Goal: Transaction & Acquisition: Purchase product/service

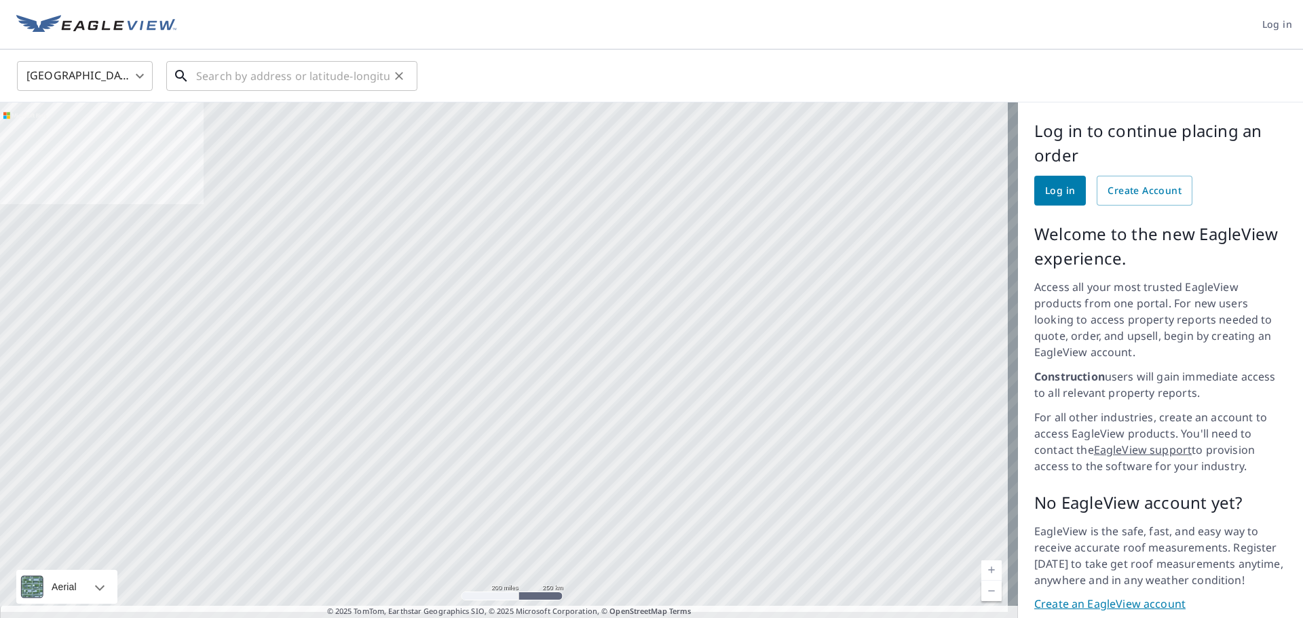
click at [273, 77] on input "text" at bounding box center [292, 76] width 193 height 38
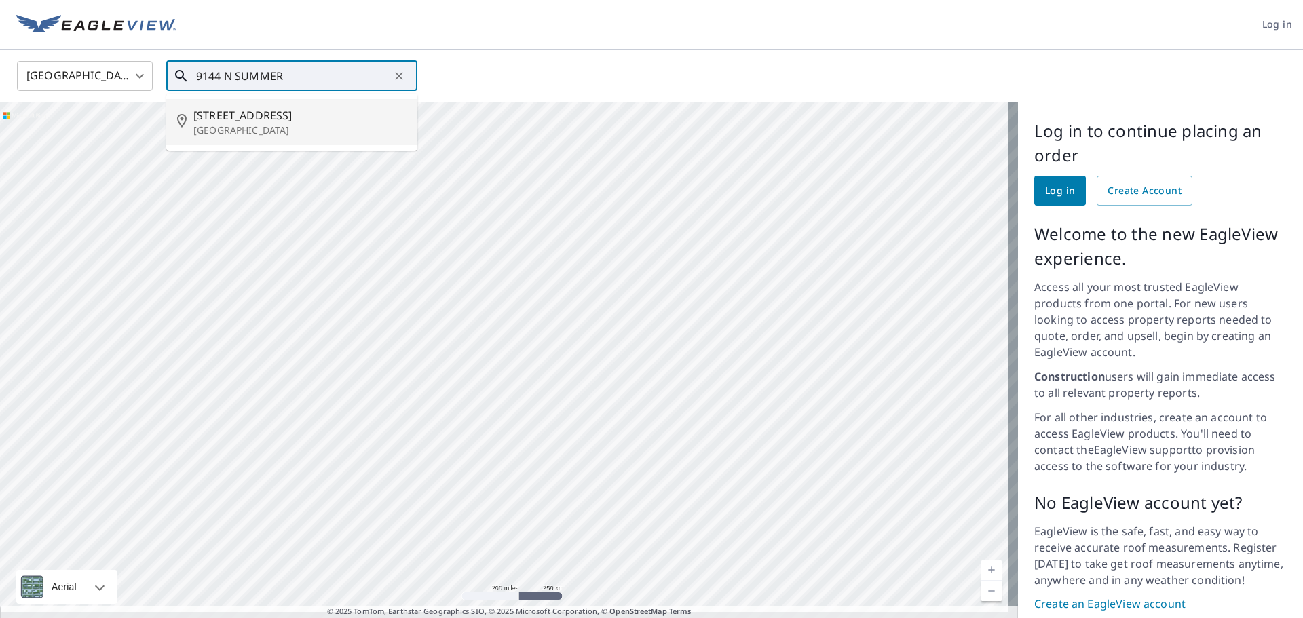
click at [329, 128] on p "[GEOGRAPHIC_DATA]" at bounding box center [299, 130] width 213 height 14
type input "9144 N Summer Hill Blvd Fountain Hills, AZ 85268"
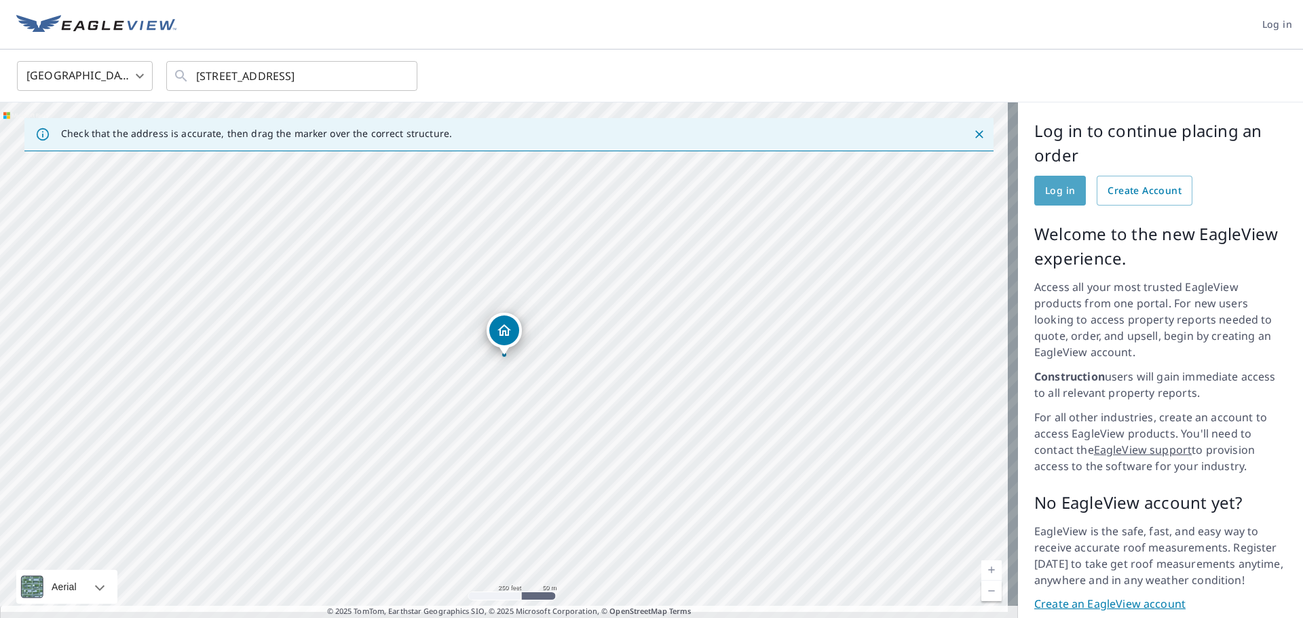
click at [1065, 184] on link "Log in" at bounding box center [1060, 191] width 52 height 30
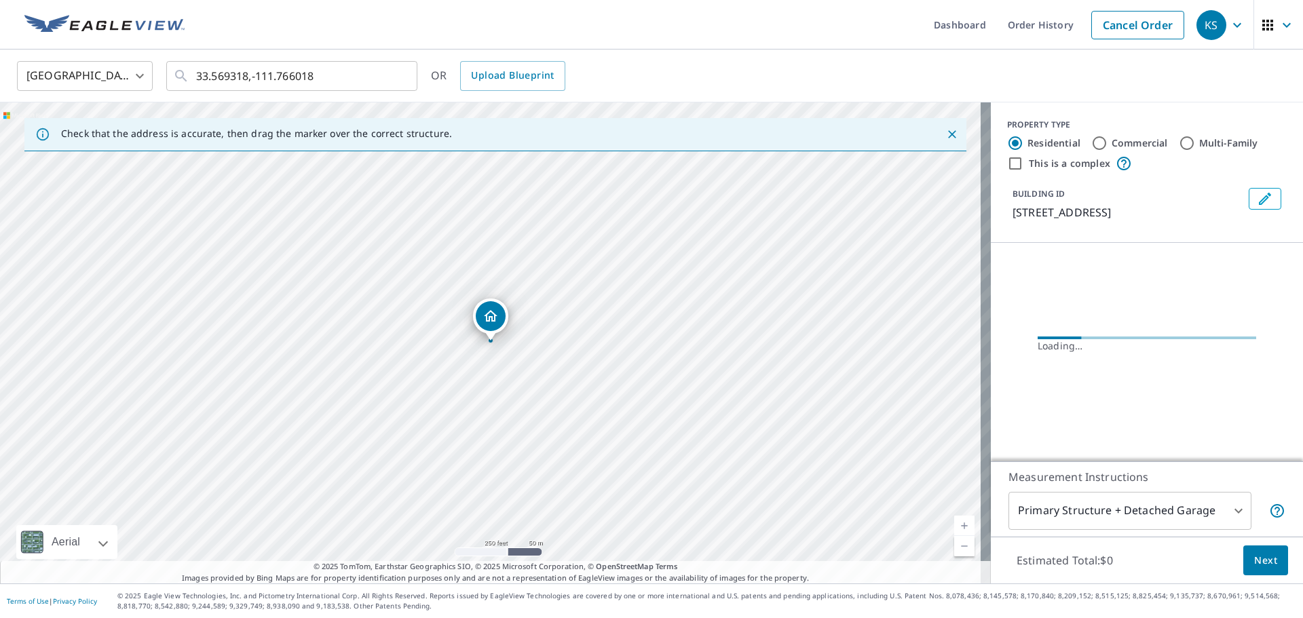
click at [1214, 508] on body "KS KS Dashboard Order History Cancel Order KS [GEOGRAPHIC_DATA] US ​ 33.569318,…" at bounding box center [651, 309] width 1303 height 618
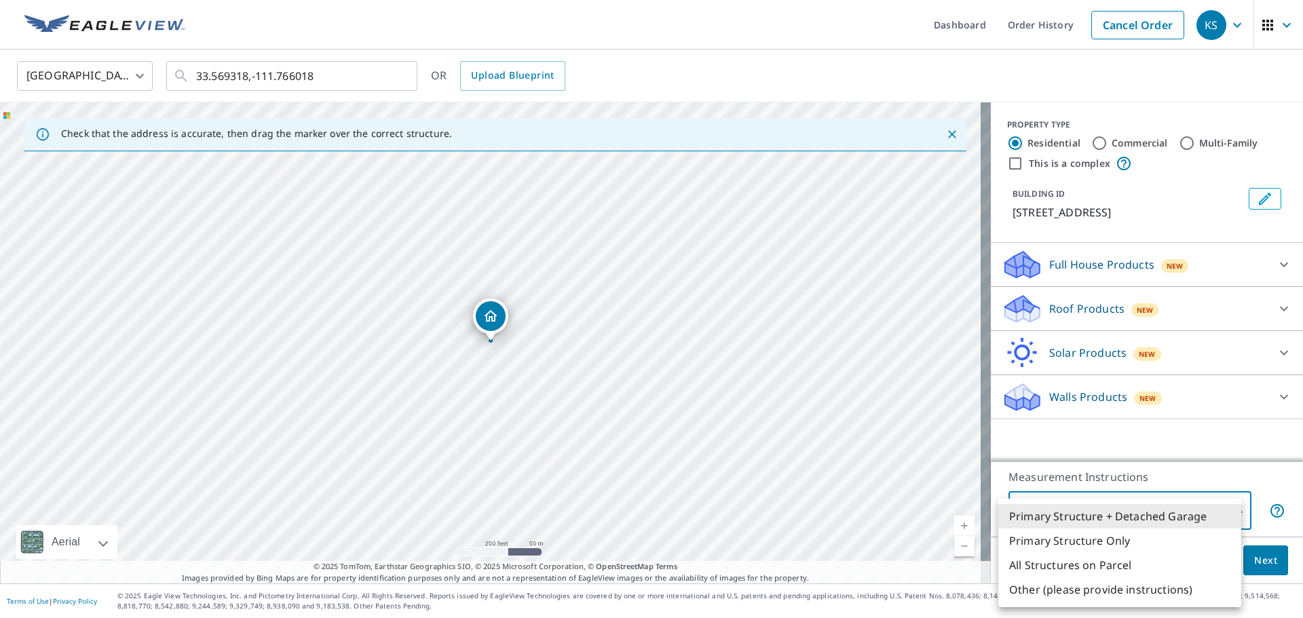
drag, startPoint x: 1204, startPoint y: 527, endPoint x: 1187, endPoint y: 543, distance: 23.0
click at [1187, 543] on li "Primary Structure Only" at bounding box center [1119, 541] width 243 height 24
type input "2"
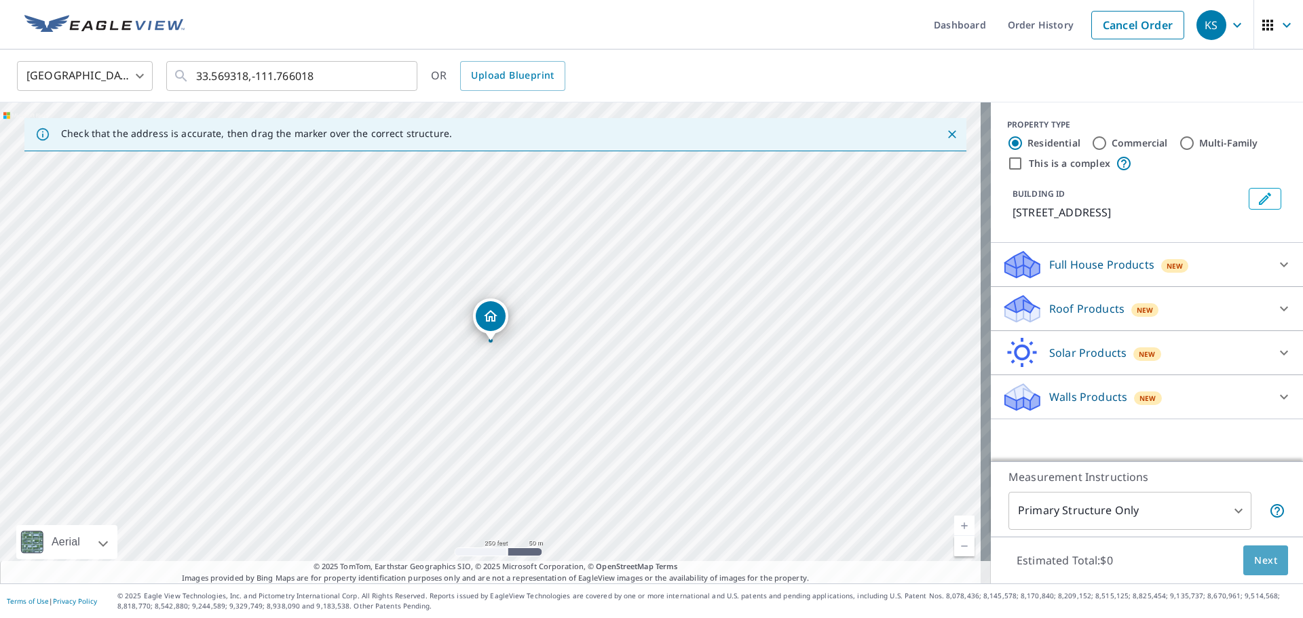
click at [1265, 566] on span "Next" at bounding box center [1265, 560] width 23 height 17
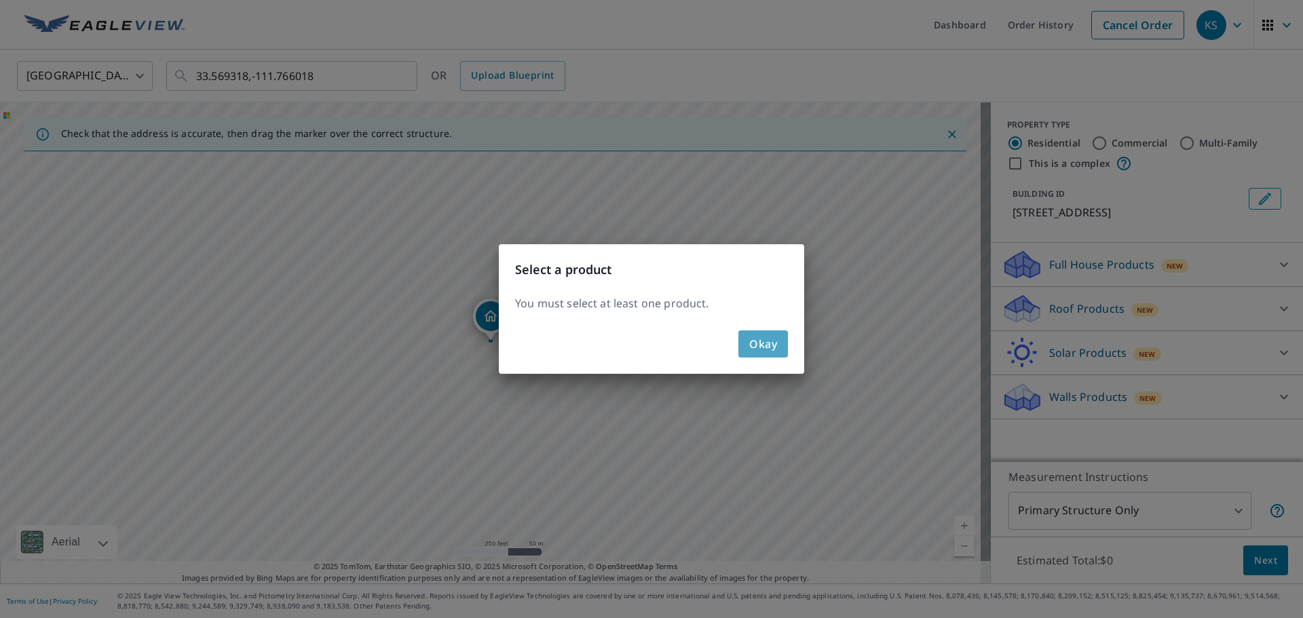
click at [759, 336] on span "Okay" at bounding box center [763, 344] width 28 height 19
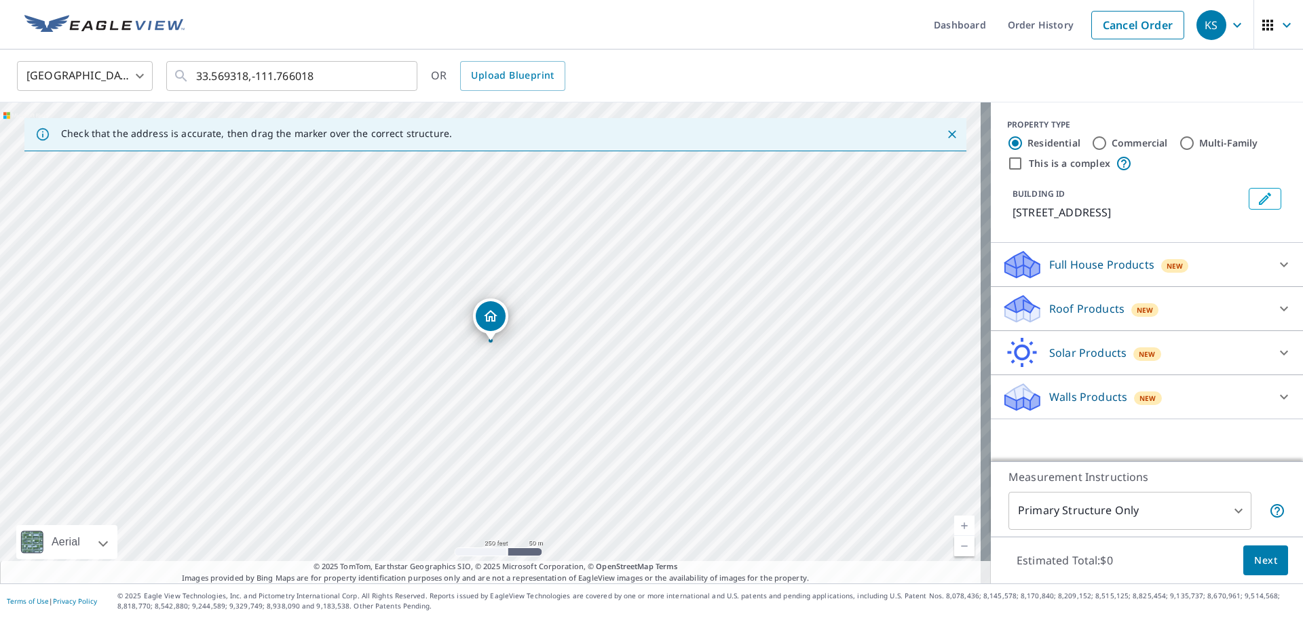
click at [1204, 281] on div "Full House Products New" at bounding box center [1134, 265] width 266 height 32
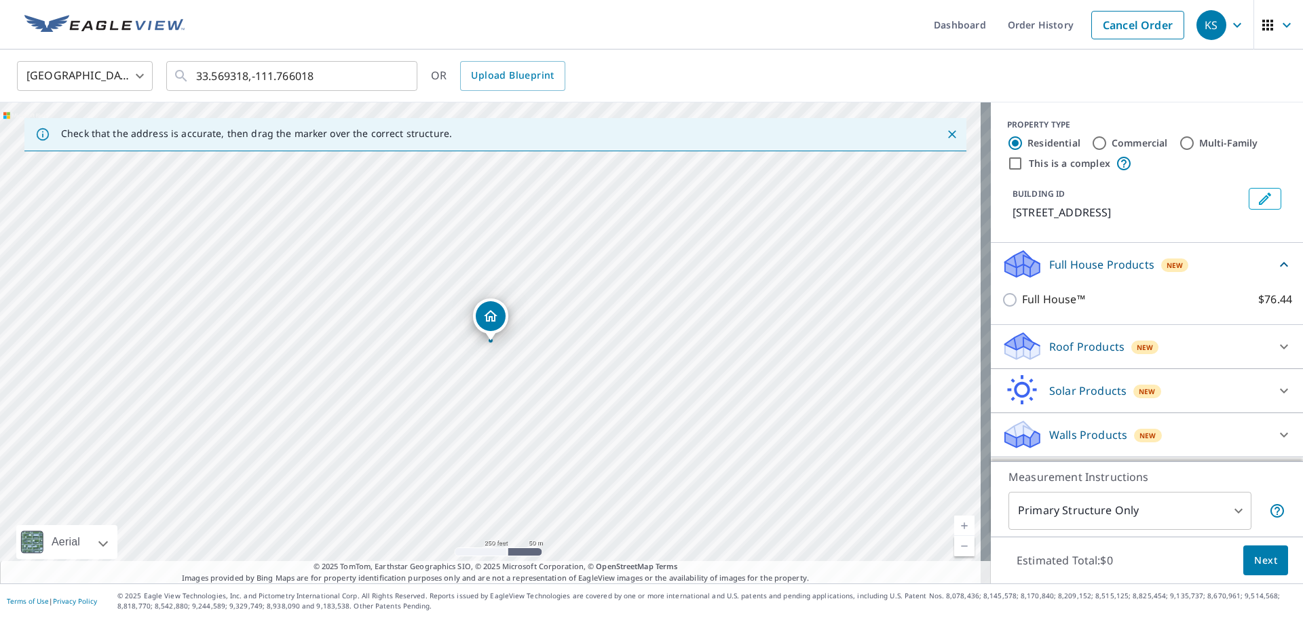
click at [1164, 356] on div "Roof Products New" at bounding box center [1134, 346] width 266 height 32
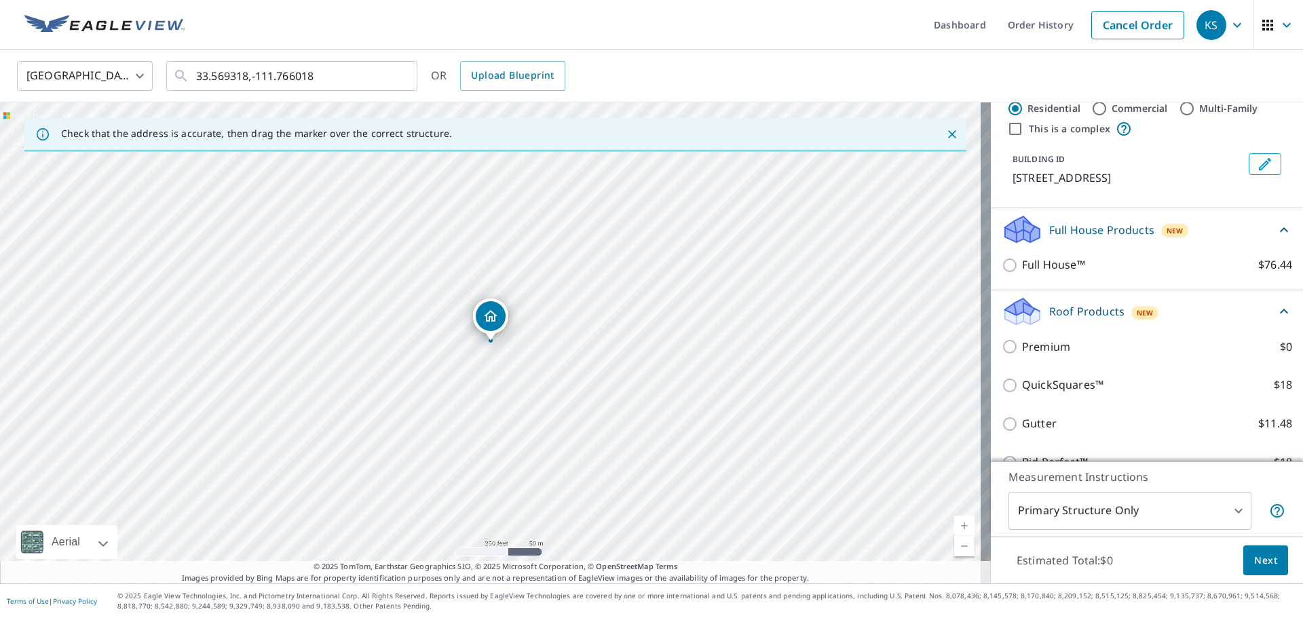
scroll to position [68, 0]
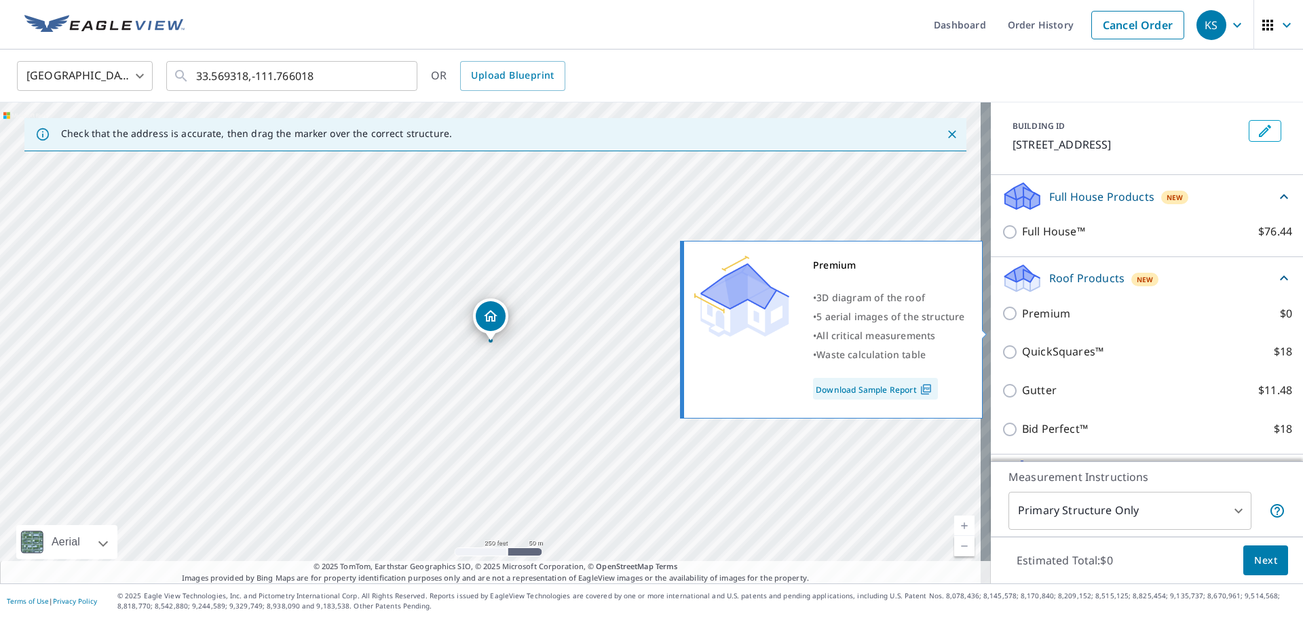
click at [1126, 322] on label "Premium $0" at bounding box center [1157, 313] width 270 height 17
click at [1022, 322] on input "Premium $0" at bounding box center [1011, 313] width 20 height 16
checkbox input "true"
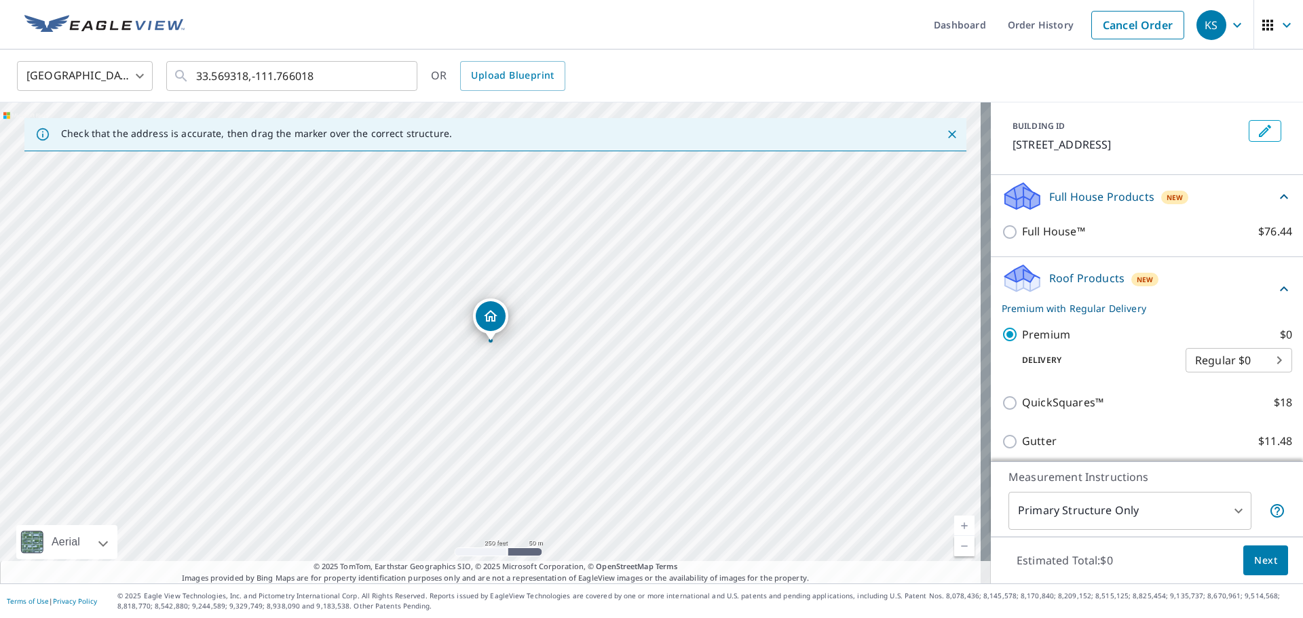
click at [1229, 562] on div "Estimated Total: $0 Next" at bounding box center [1147, 560] width 312 height 47
click at [1259, 573] on button "Next" at bounding box center [1265, 561] width 45 height 31
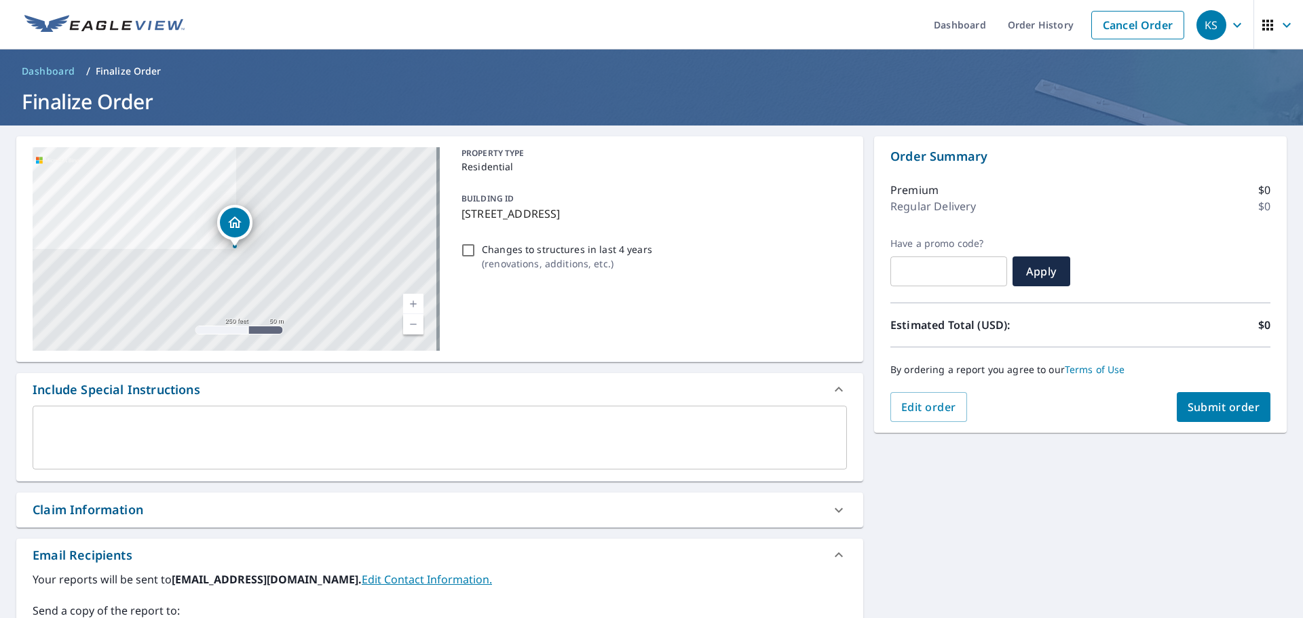
click at [1223, 409] on span "Submit order" at bounding box center [1223, 407] width 73 height 15
